Goal: Find specific page/section: Find specific page/section

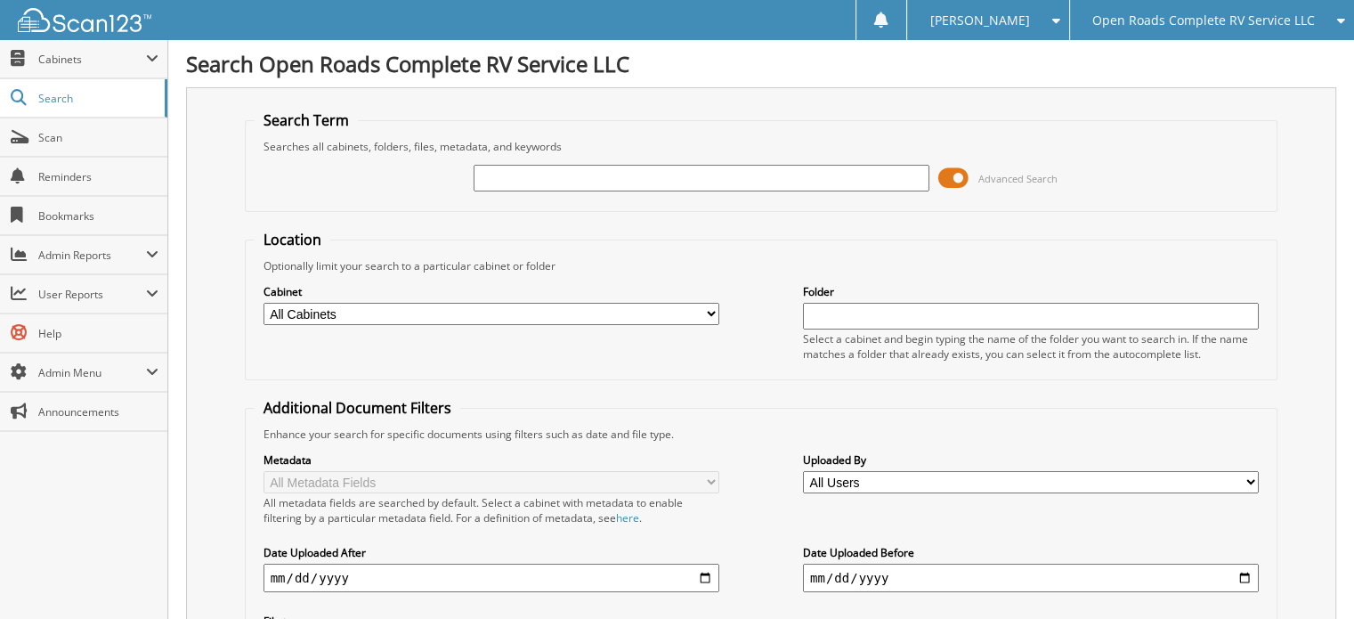
click at [546, 170] on input "text" at bounding box center [702, 178] width 456 height 27
type input "402607"
click at [947, 183] on span at bounding box center [953, 178] width 30 height 27
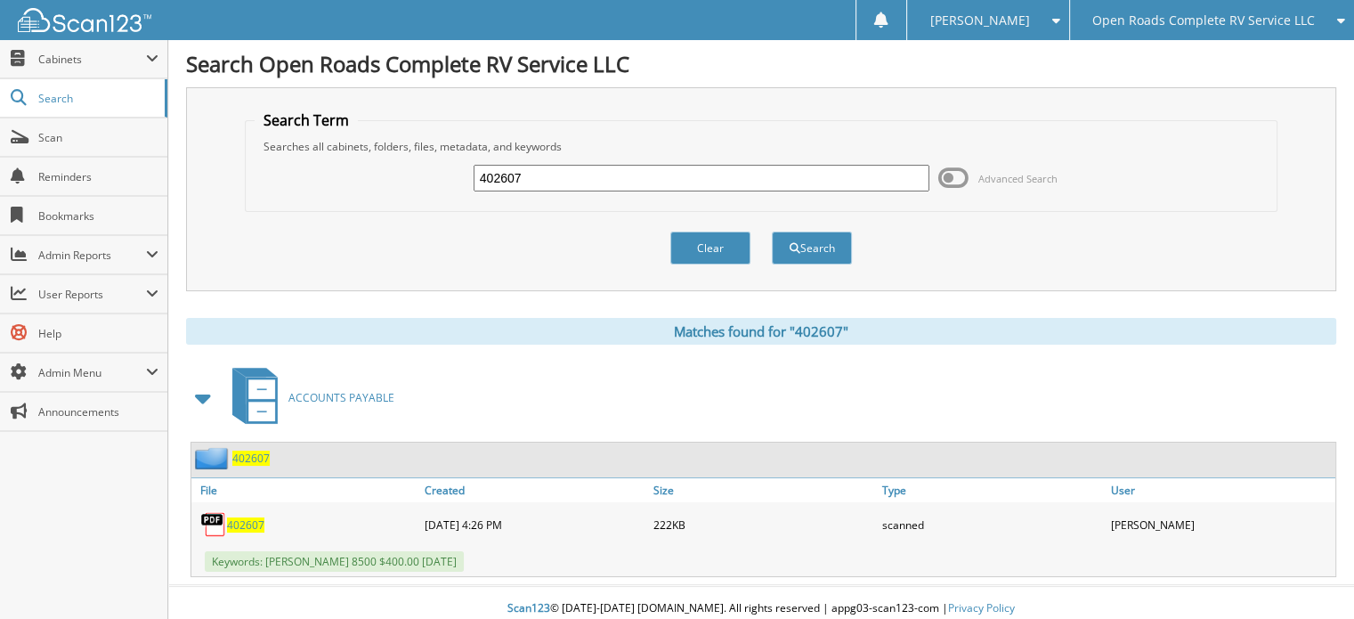
click at [256, 517] on span "402607" at bounding box center [245, 524] width 37 height 15
drag, startPoint x: 530, startPoint y: 173, endPoint x: 455, endPoint y: 173, distance: 74.8
click at [455, 173] on div "402607 Advanced Search" at bounding box center [762, 178] width 1014 height 48
type input "18700"
click at [772, 231] on button "Search" at bounding box center [812, 247] width 80 height 33
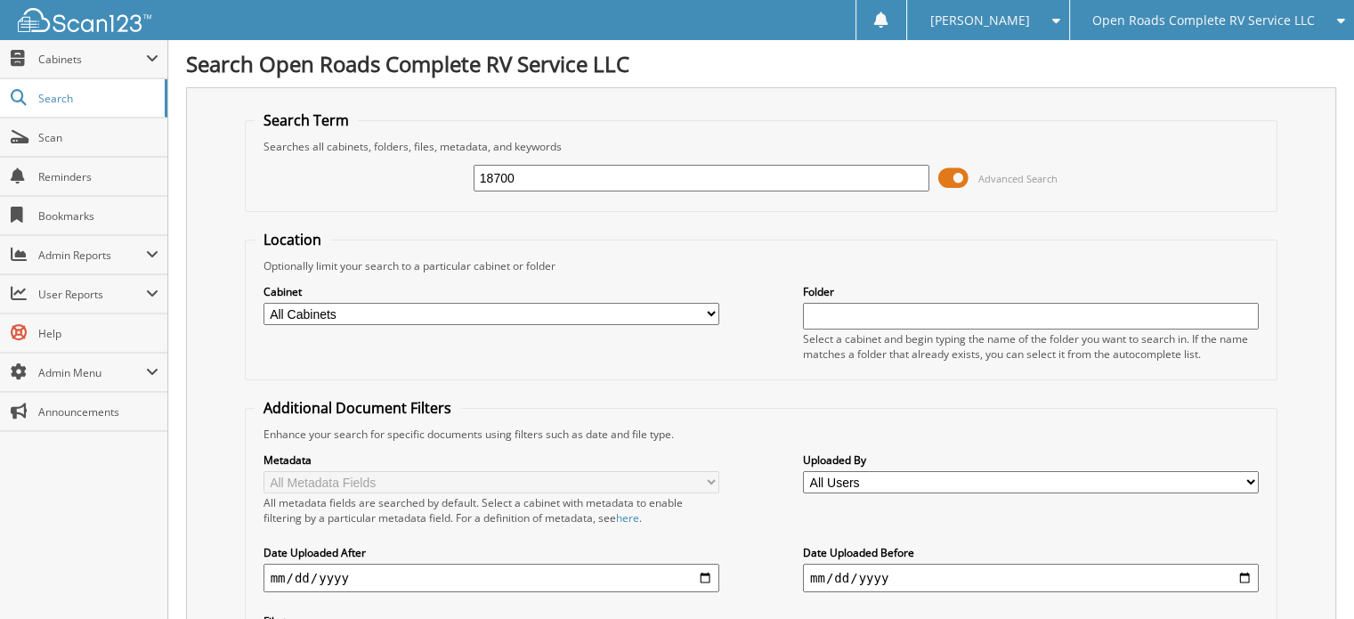
click at [1169, 20] on span "Open Roads Complete RV Service LLC" at bounding box center [1203, 20] width 223 height 11
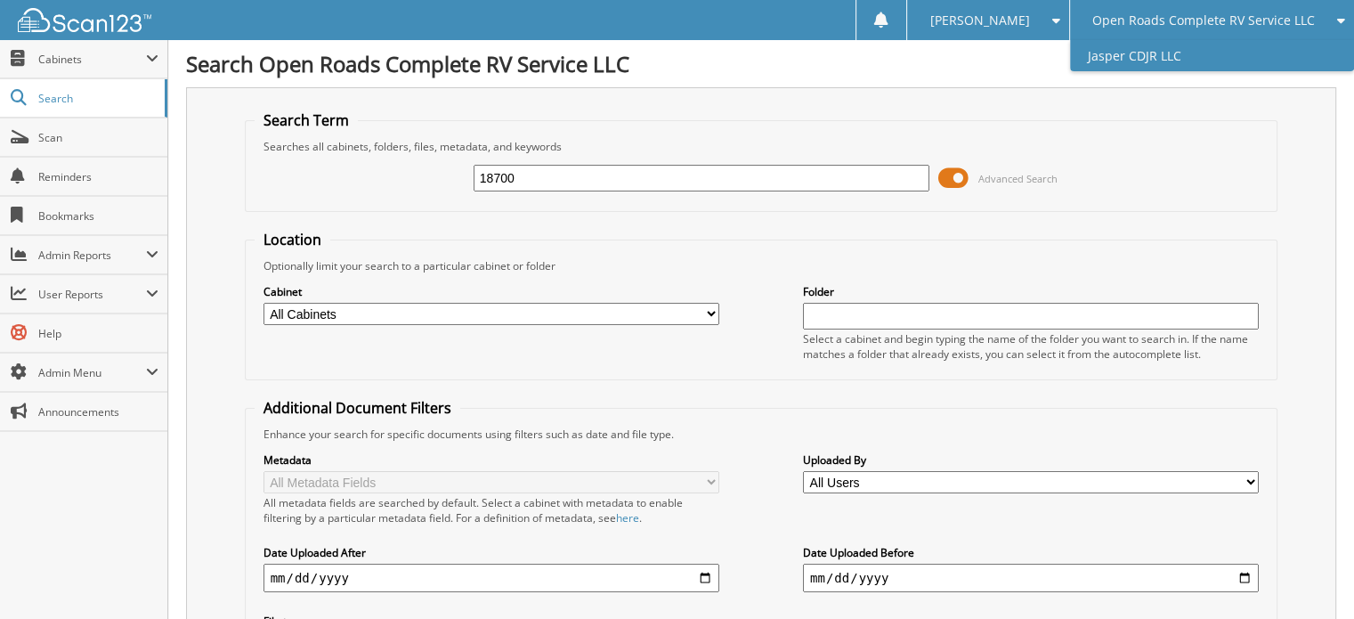
click at [1167, 61] on link "Jasper CDJR LLC" at bounding box center [1212, 55] width 284 height 31
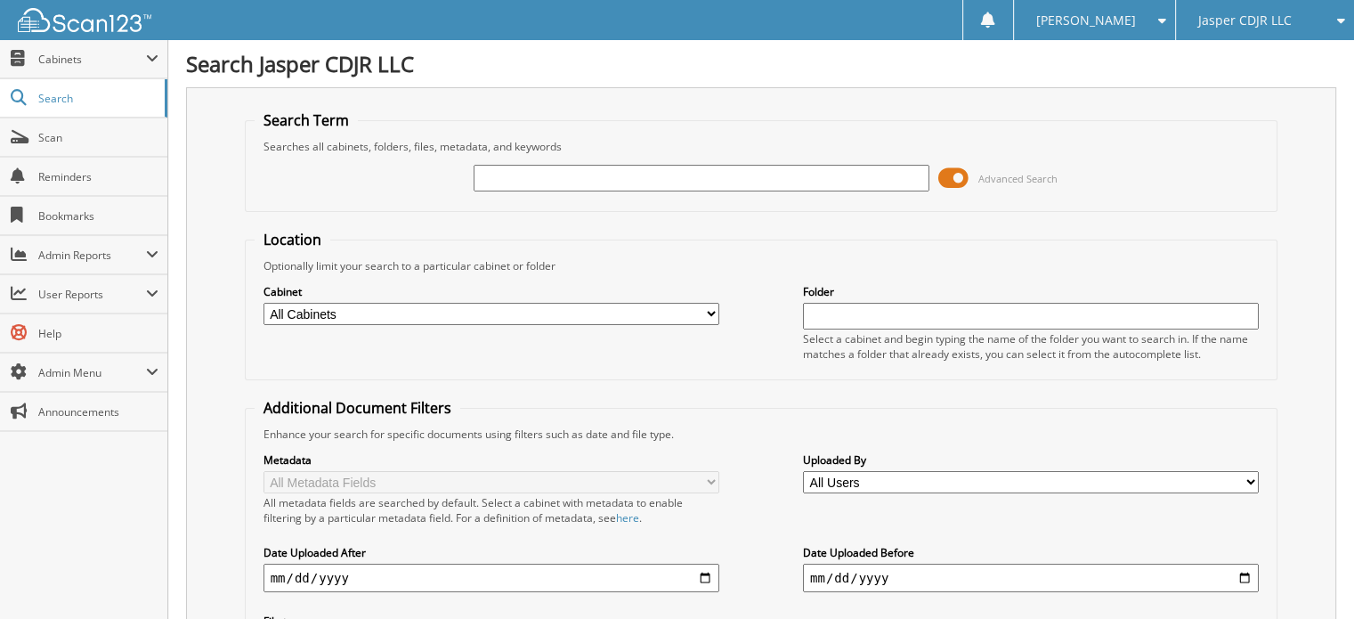
click at [588, 177] on input "text" at bounding box center [702, 178] width 456 height 27
type input "18700"
click at [951, 181] on span at bounding box center [953, 178] width 30 height 27
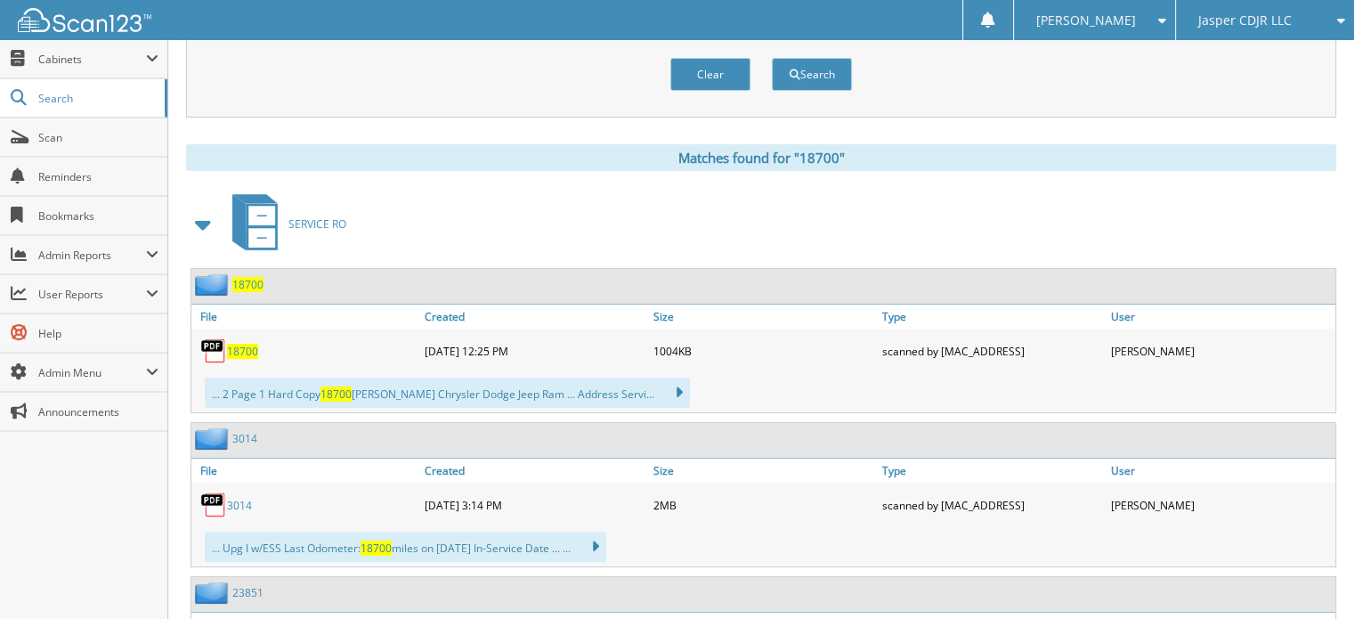
scroll to position [178, 0]
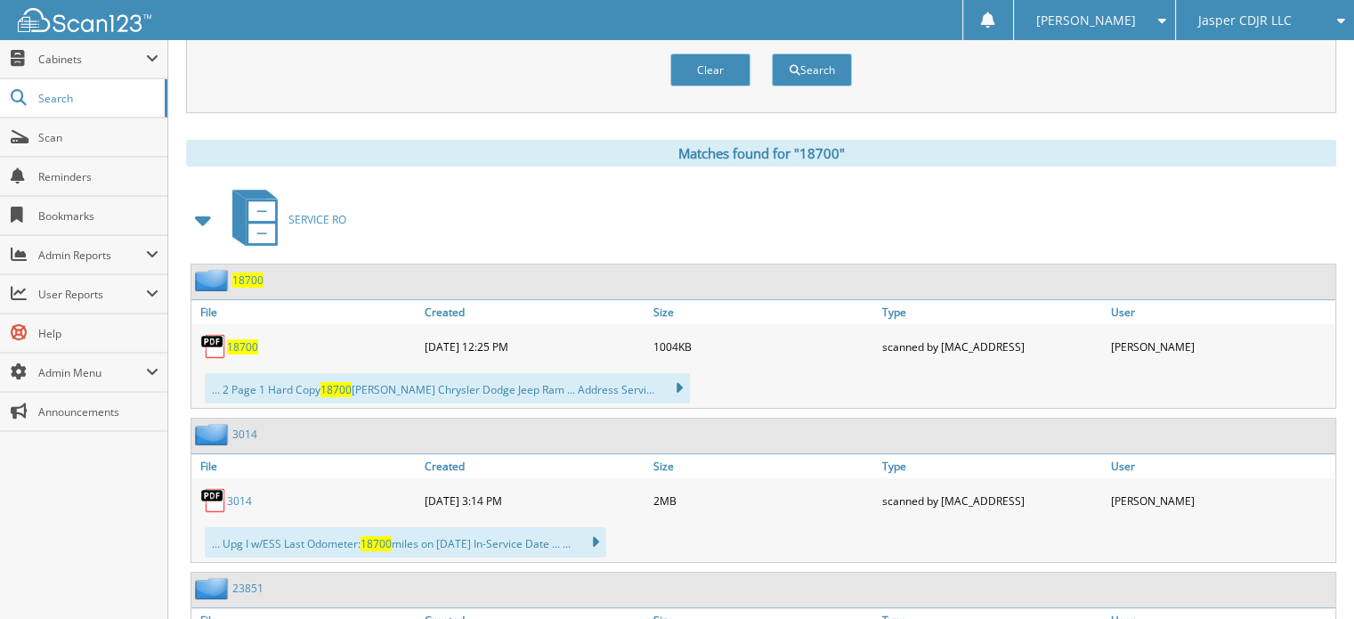
click at [200, 220] on span at bounding box center [203, 220] width 25 height 32
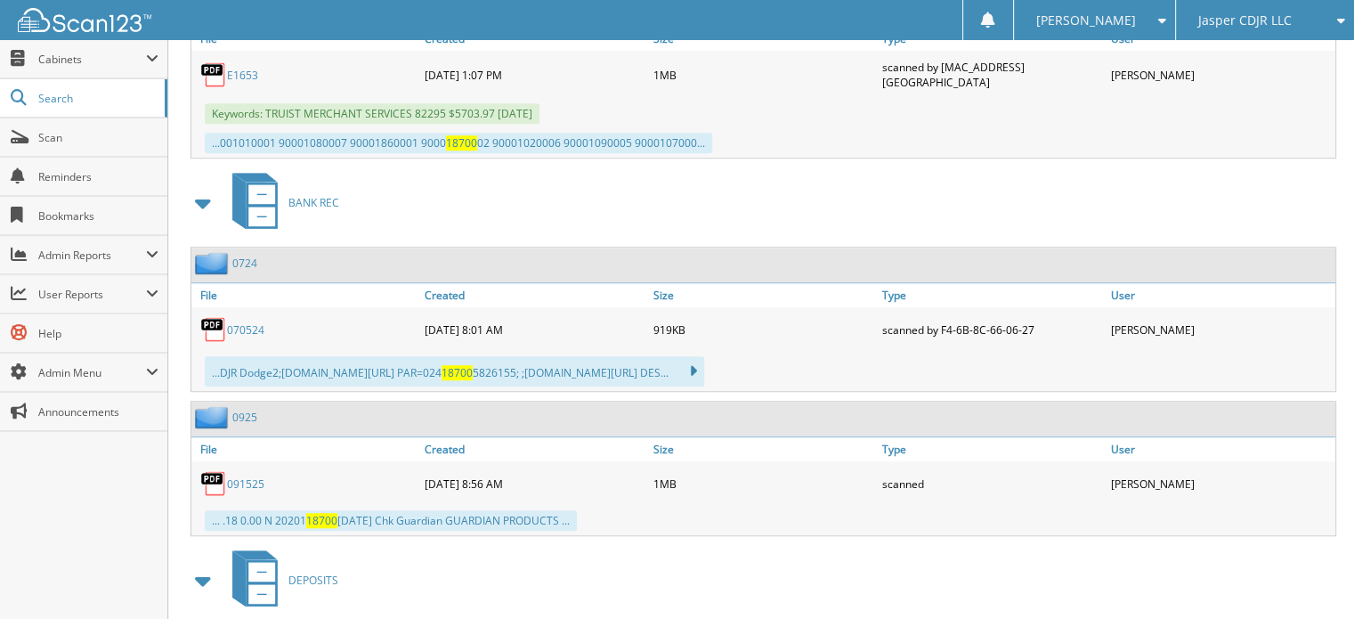
scroll to position [1335, 0]
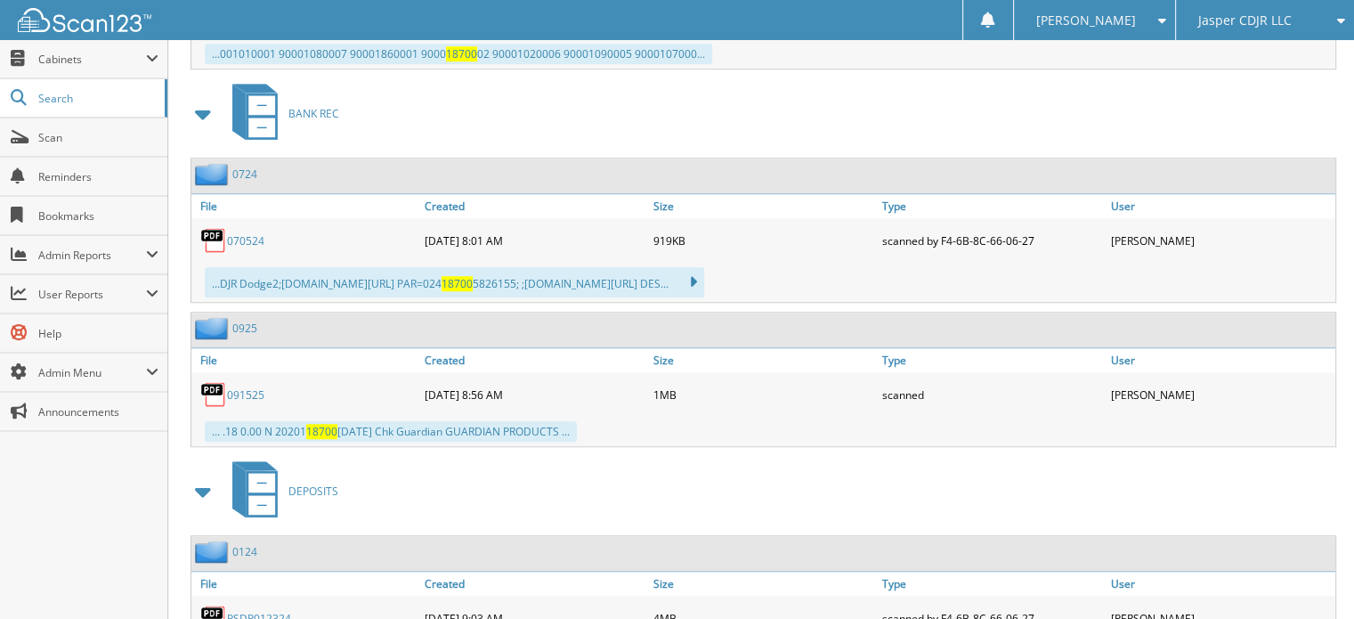
click at [1245, 24] on span "Jasper CDJR LLC" at bounding box center [1244, 20] width 93 height 11
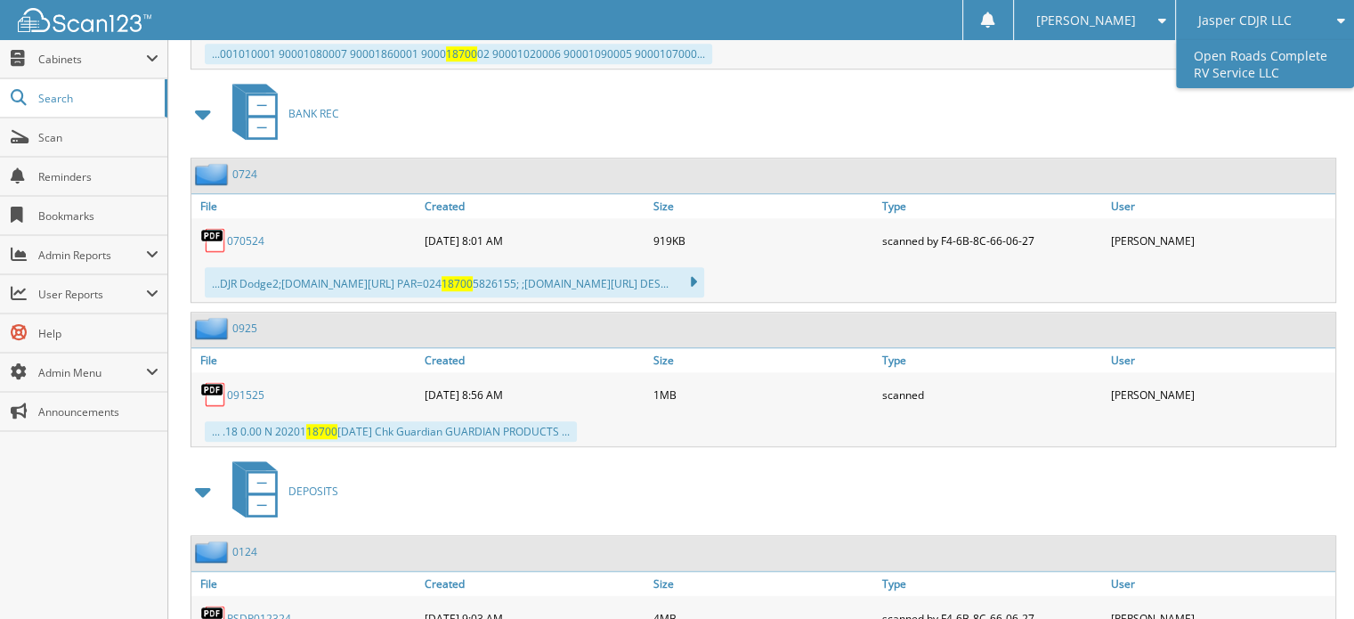
click at [1245, 54] on link "Open Roads Complete RV Service LLC" at bounding box center [1265, 64] width 178 height 48
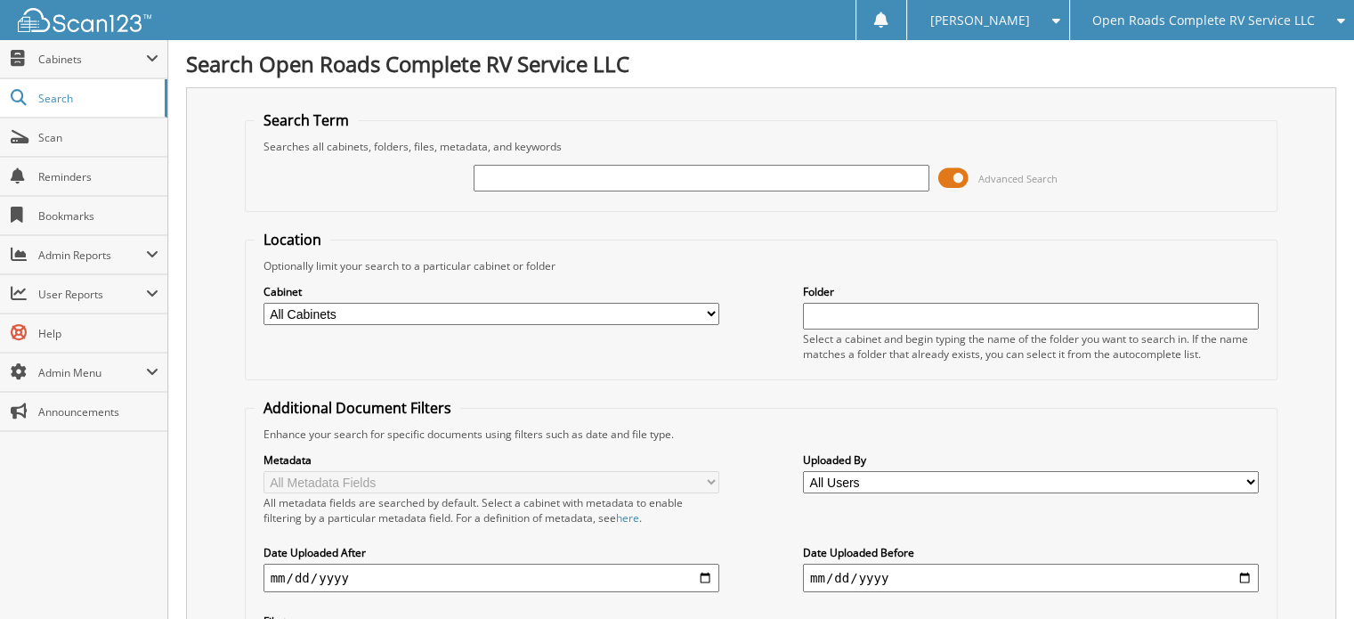
drag, startPoint x: 513, startPoint y: 178, endPoint x: 514, endPoint y: 168, distance: 9.8
click at [513, 178] on input "text" at bounding box center [702, 178] width 456 height 27
type input "20580"
click at [950, 175] on span at bounding box center [953, 178] width 30 height 27
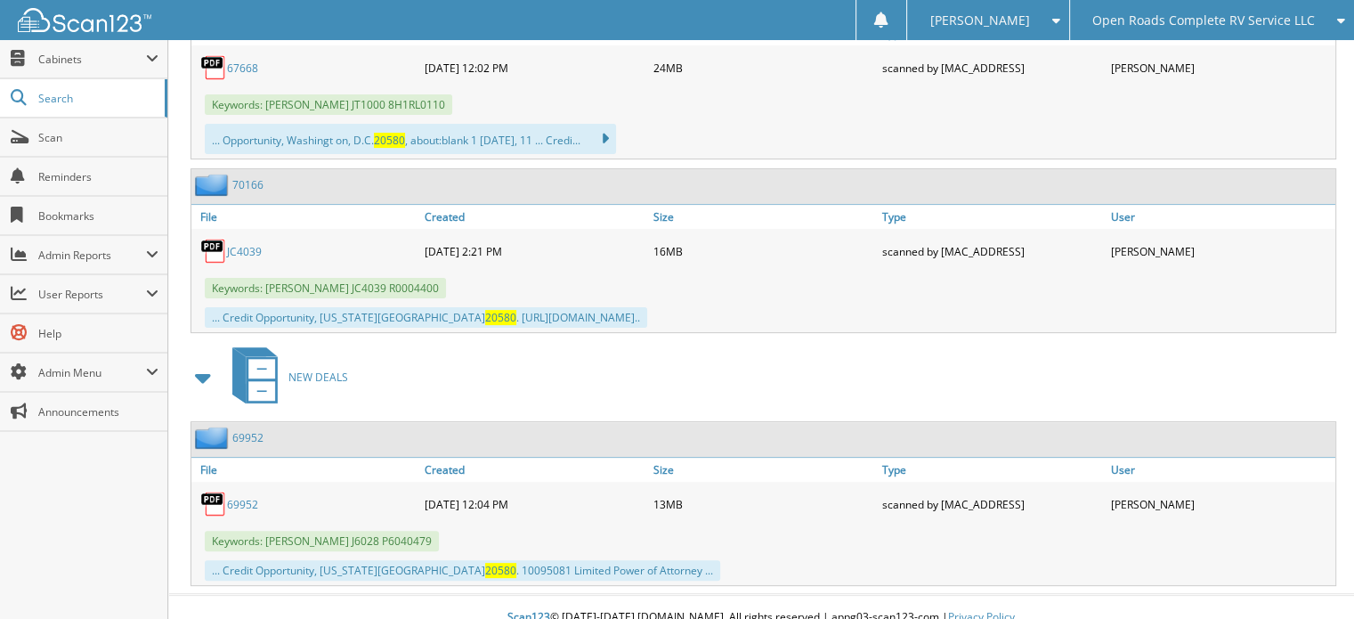
scroll to position [461, 0]
